Goal: Information Seeking & Learning: Learn about a topic

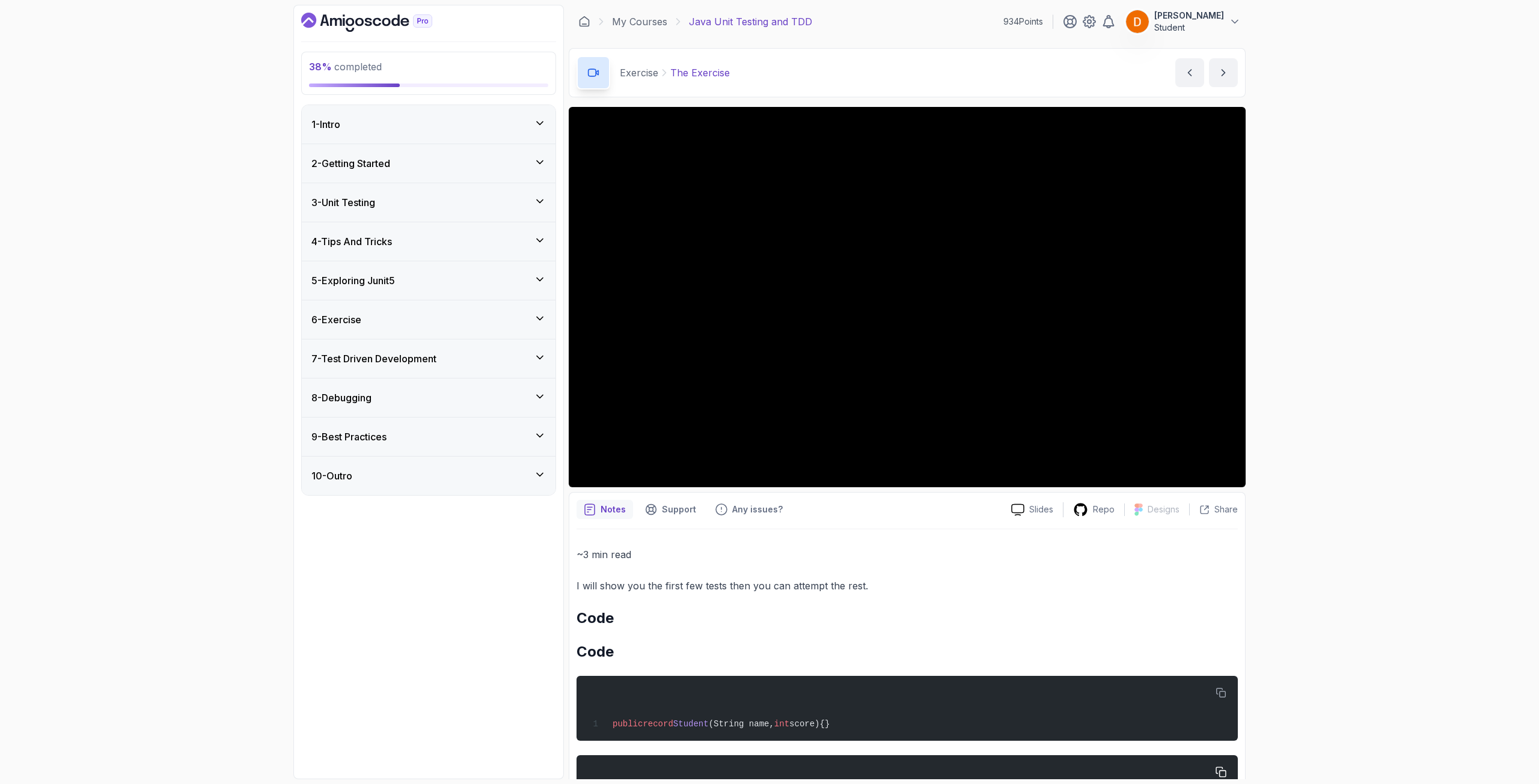
scroll to position [607, 0]
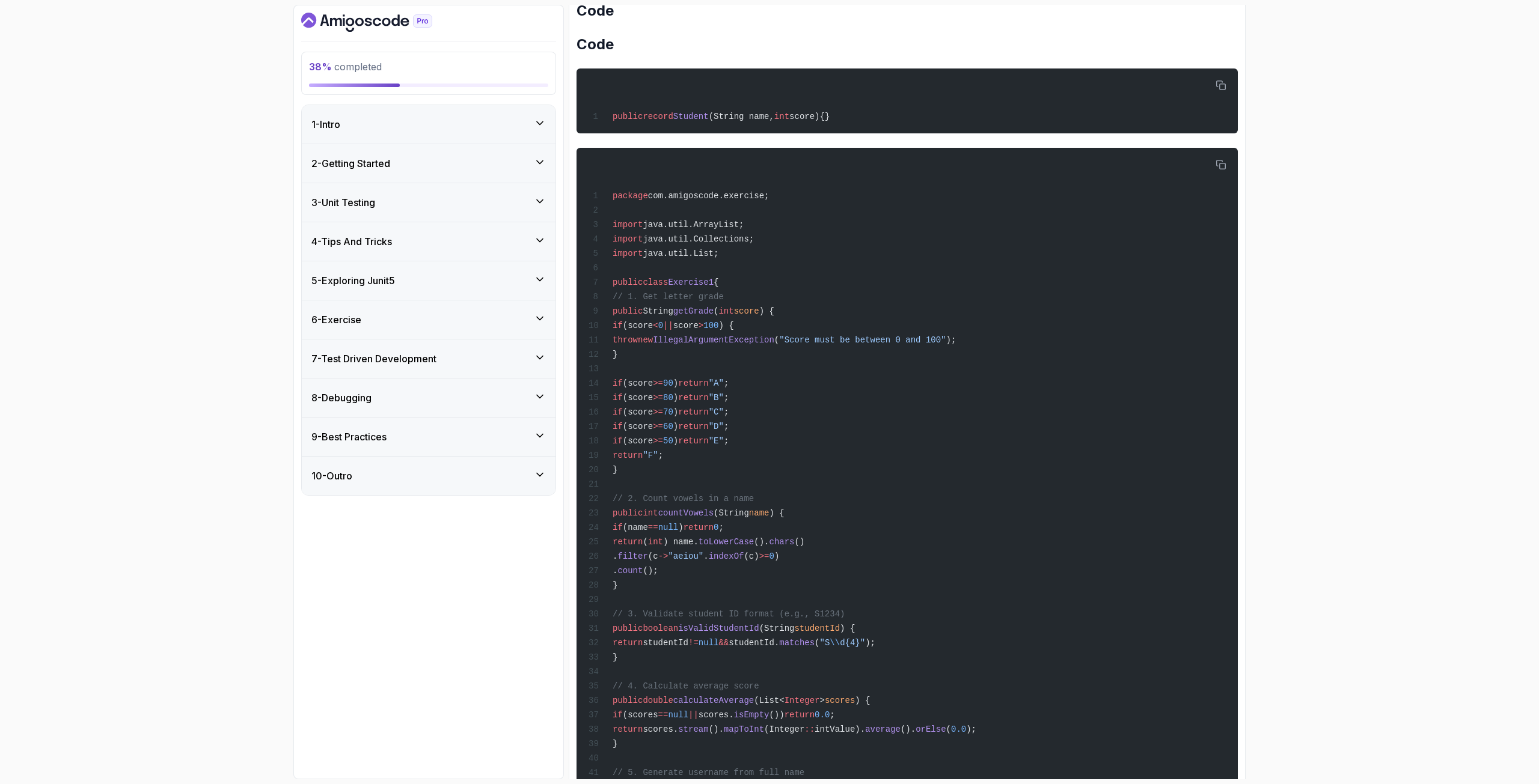
click at [302, 340] on button "7 - Test Driven Development" at bounding box center [429, 358] width 254 height 38
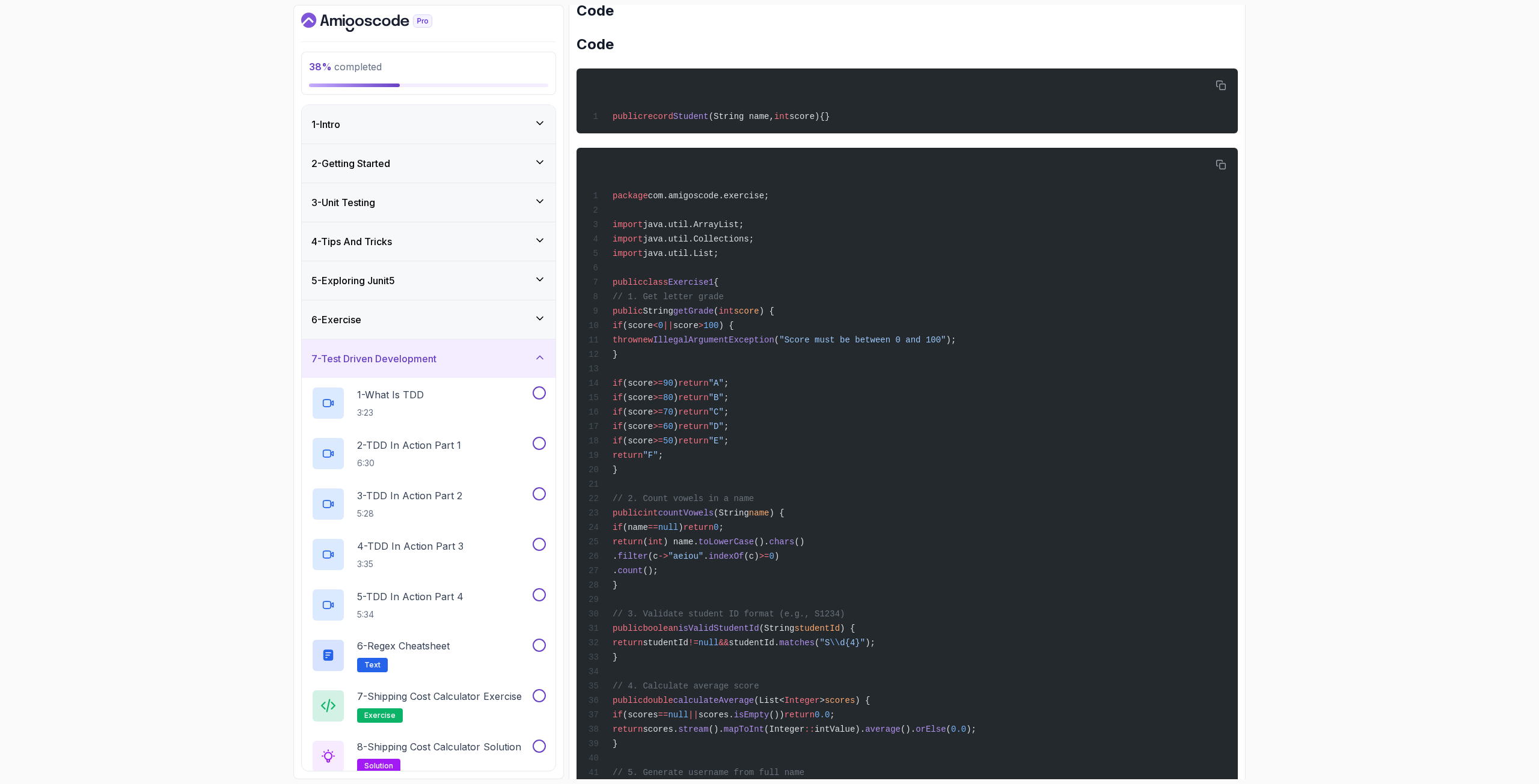
click at [497, 330] on div "6 - Exercise" at bounding box center [429, 319] width 254 height 38
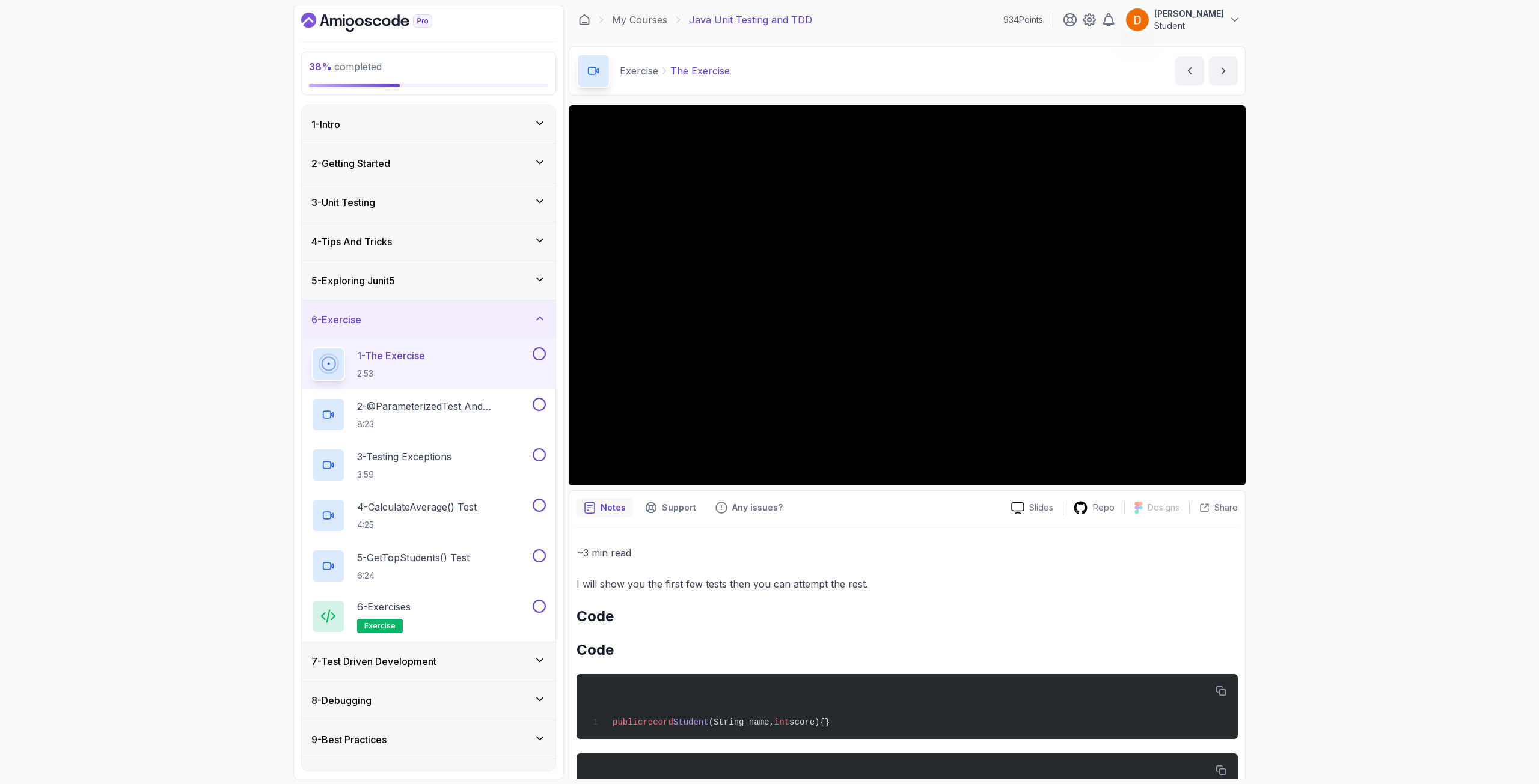
scroll to position [0, 0]
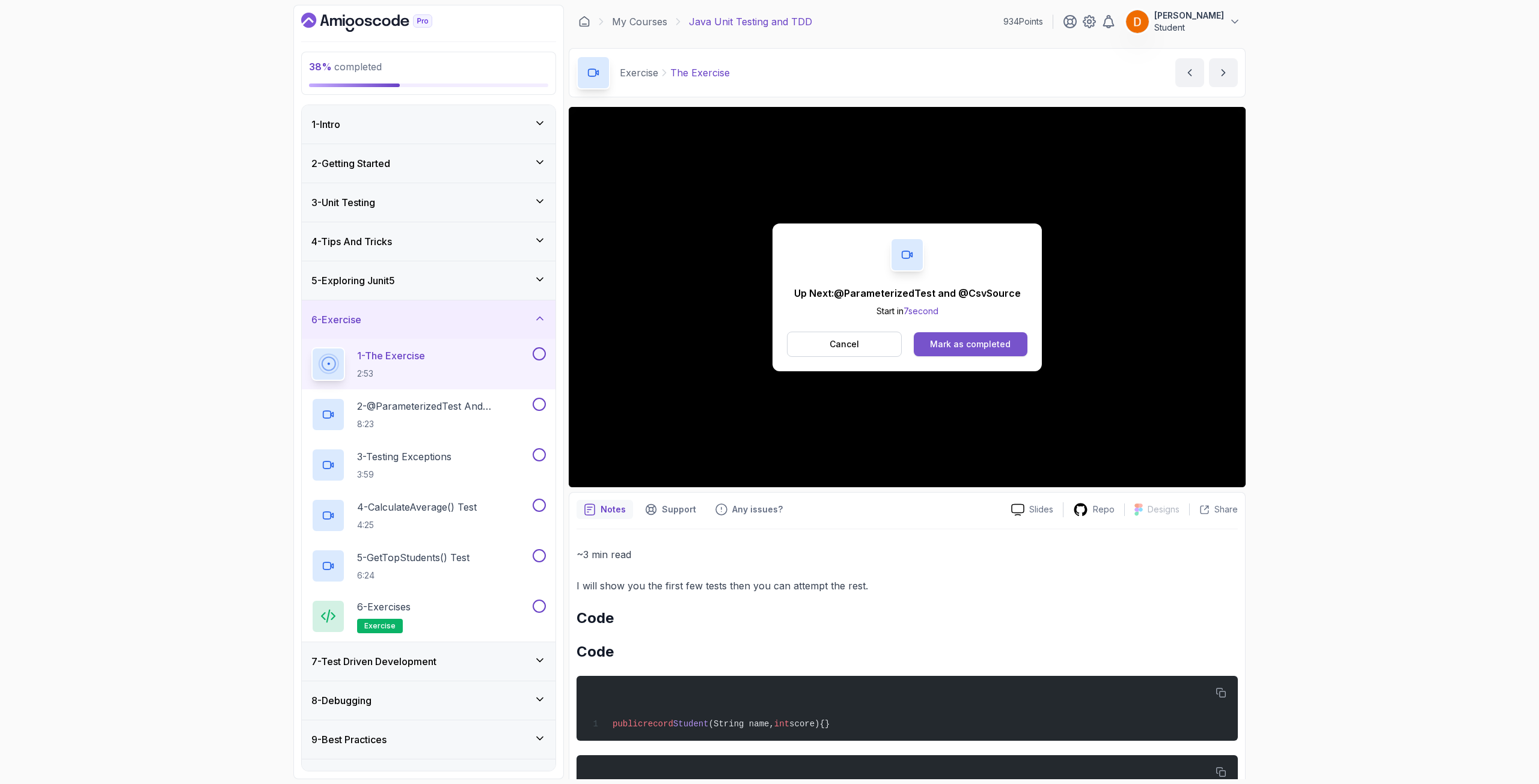
click at [978, 344] on div "Mark as completed" at bounding box center [970, 344] width 81 height 12
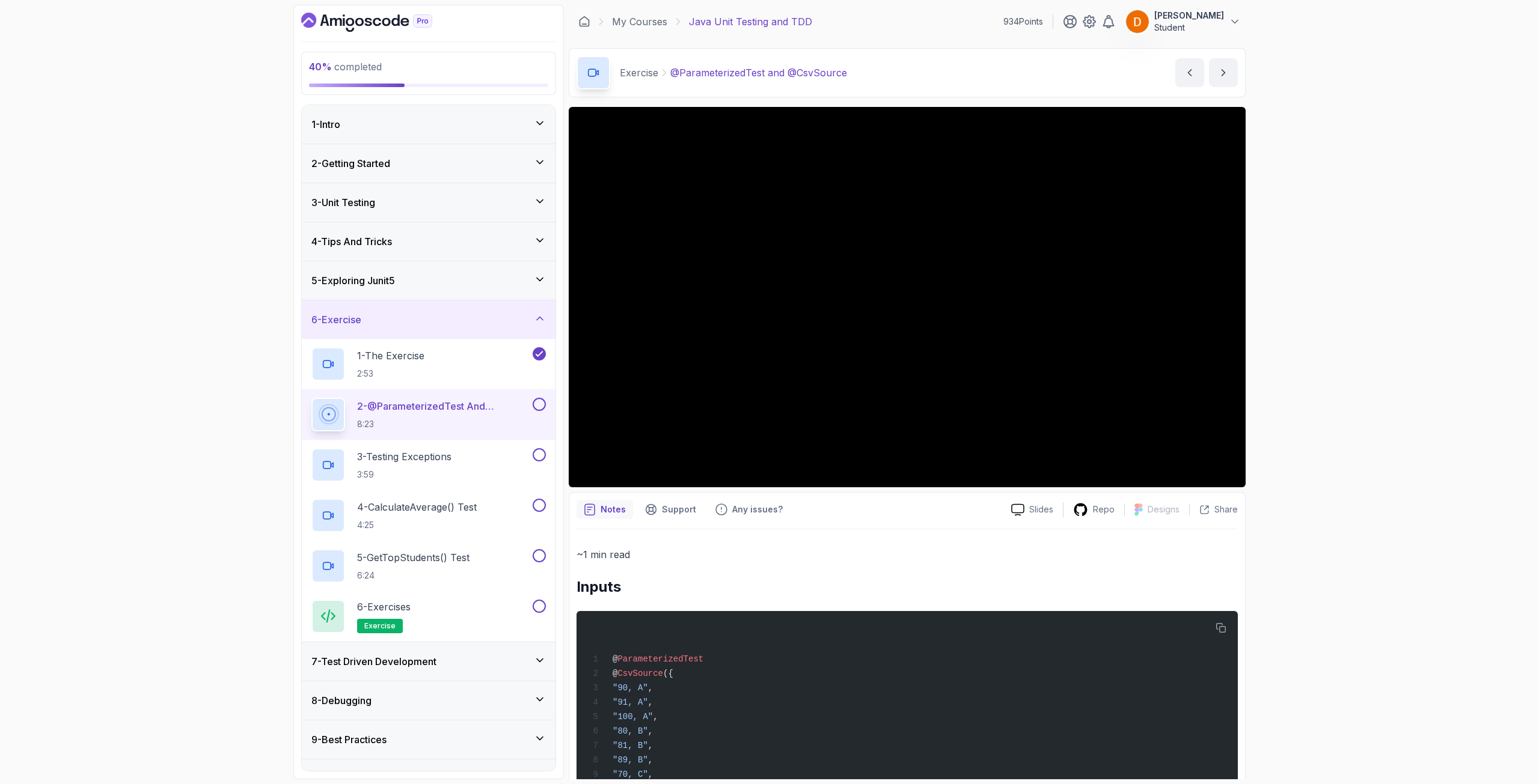
click at [1538, 55] on div "40 % completed 1 - Intro 2 - Getting Started 3 - Unit Testing 4 - Tips And Tric…" at bounding box center [769, 392] width 1539 height 784
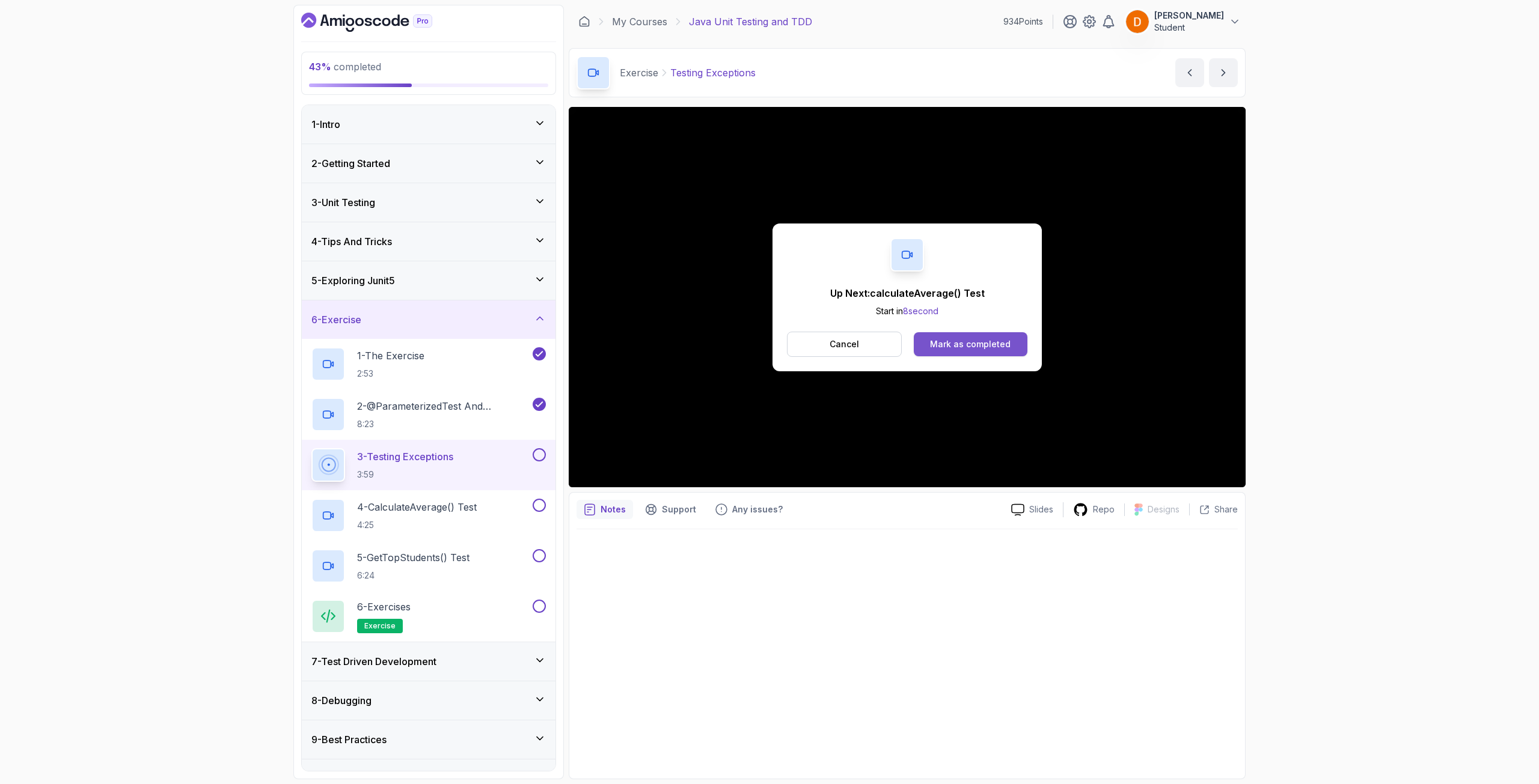
click at [981, 344] on div "Mark as completed" at bounding box center [970, 344] width 81 height 12
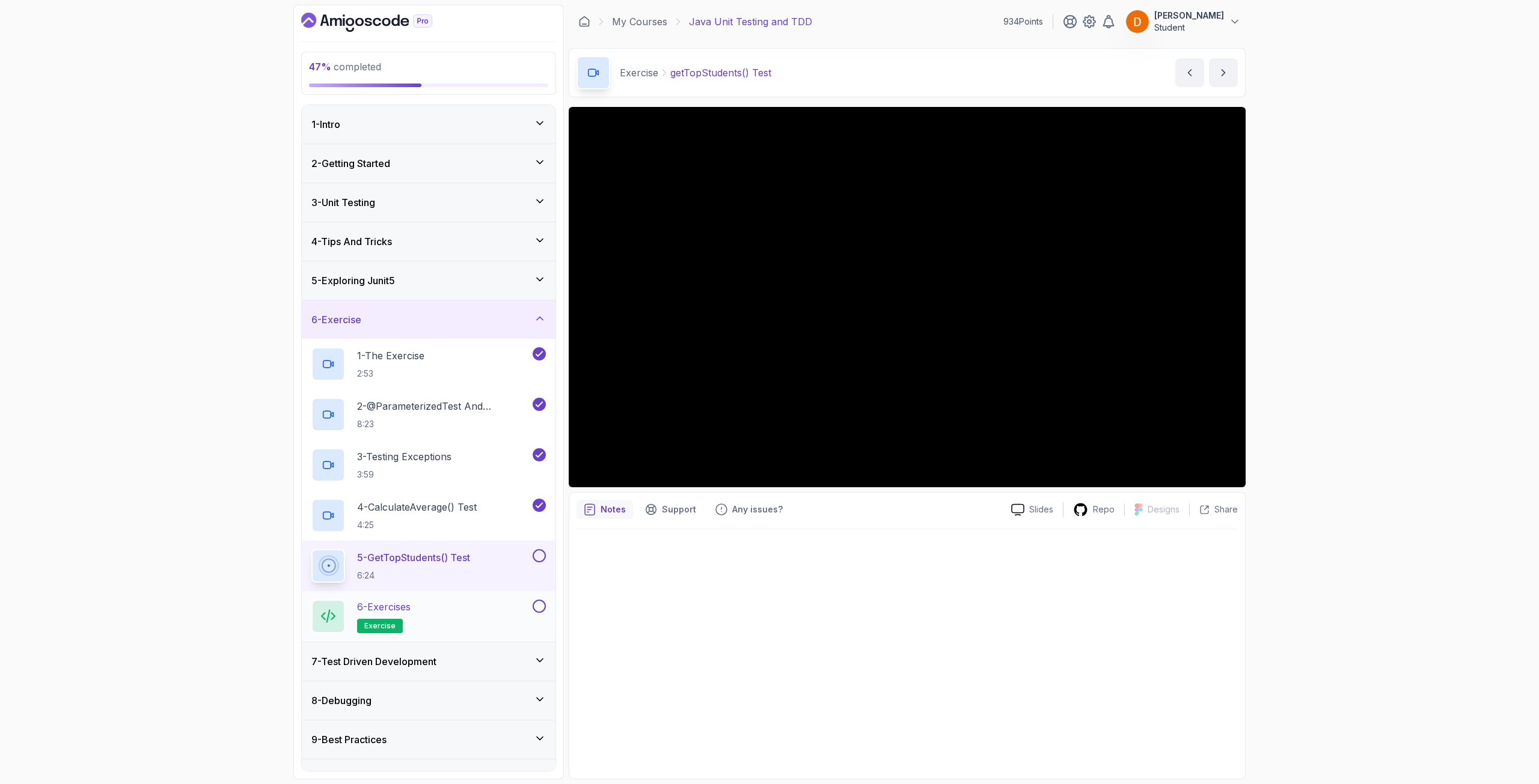
click at [462, 599] on div "6 - Exercises exercise" at bounding box center [420, 616] width 219 height 34
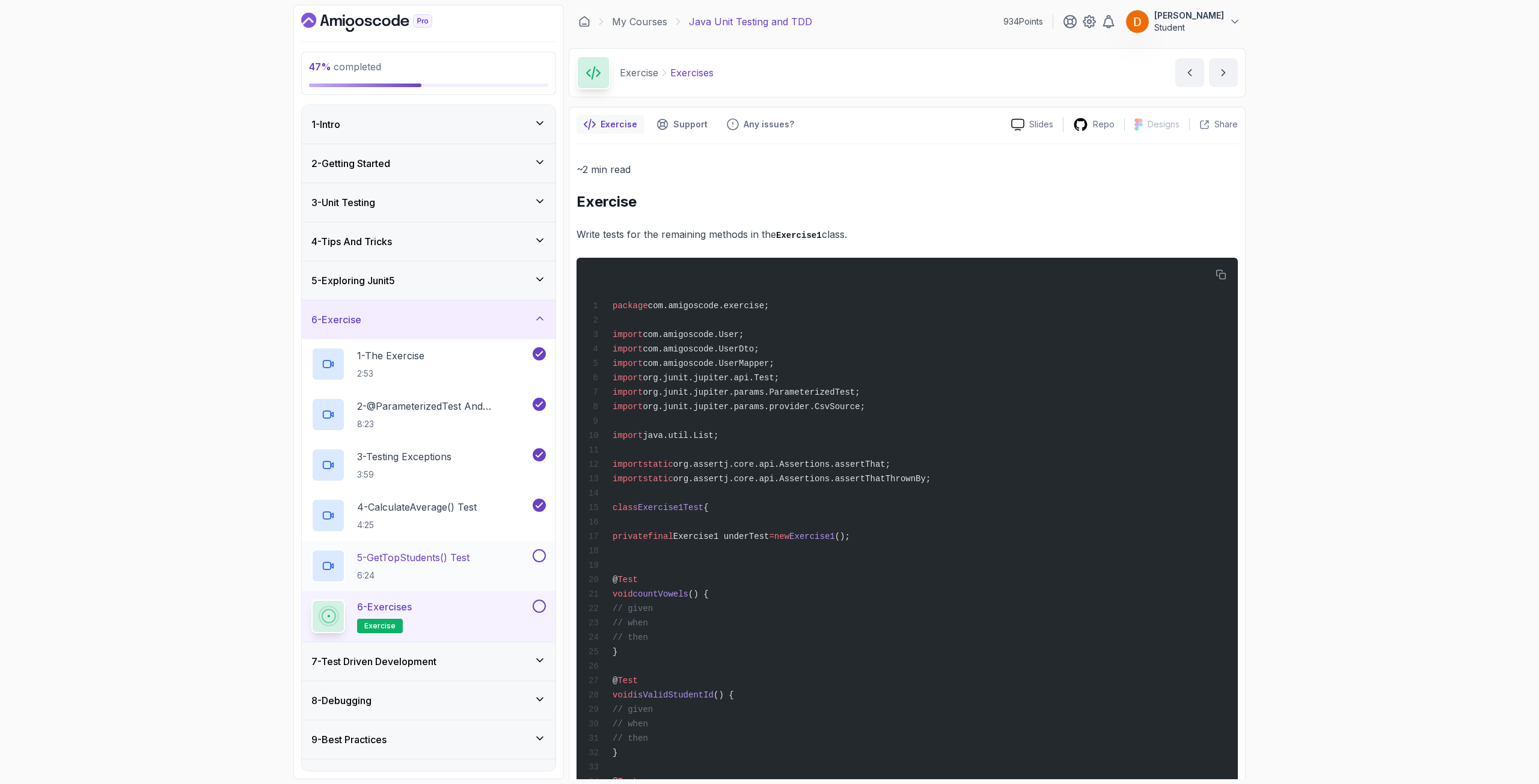
click at [426, 558] on p "5 - getTopStudents() Test" at bounding box center [413, 558] width 112 height 15
